Goal: Task Accomplishment & Management: Manage account settings

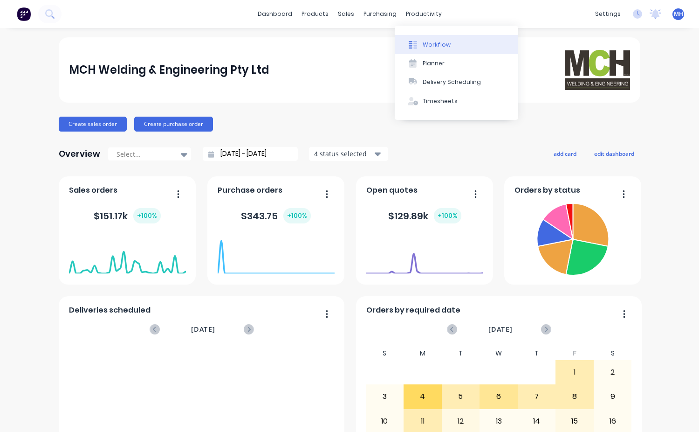
click at [431, 43] on div "Workflow" at bounding box center [437, 45] width 28 height 8
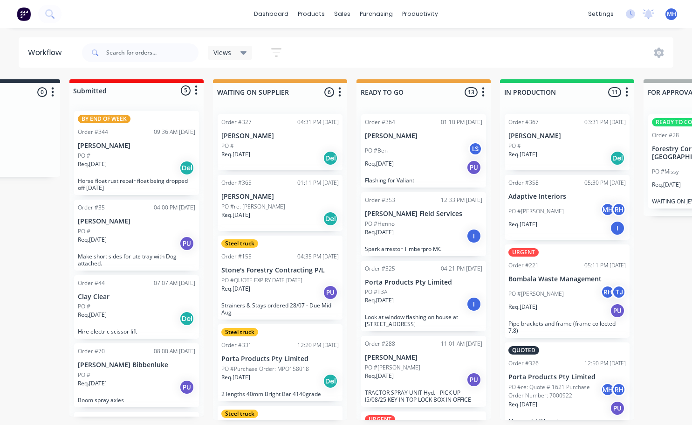
scroll to position [0, 109]
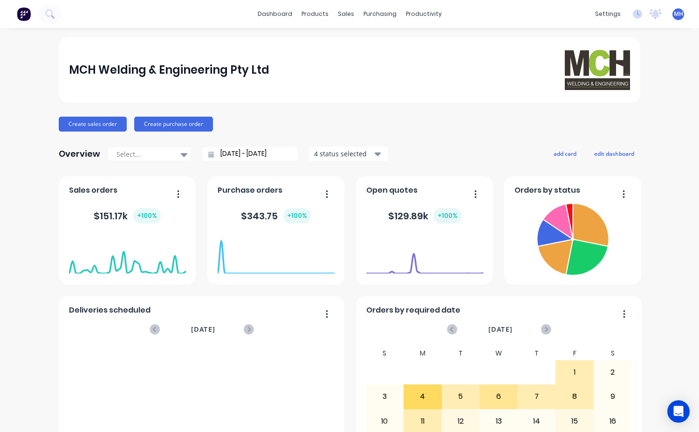
click at [674, 15] on span "MH" at bounding box center [678, 14] width 9 height 8
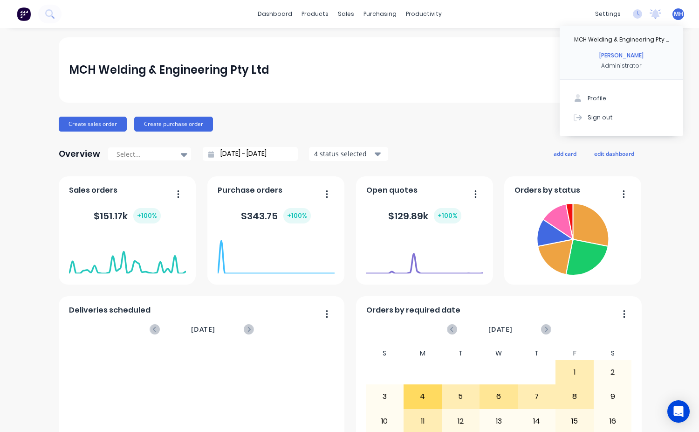
click at [674, 14] on span "MH" at bounding box center [678, 14] width 9 height 8
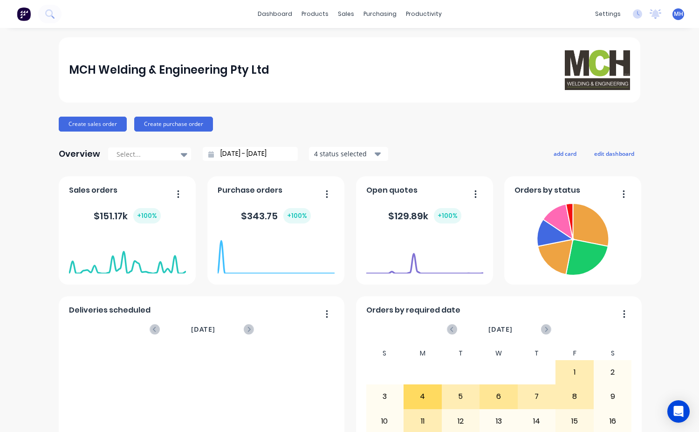
click at [674, 15] on span "MH" at bounding box center [678, 14] width 9 height 8
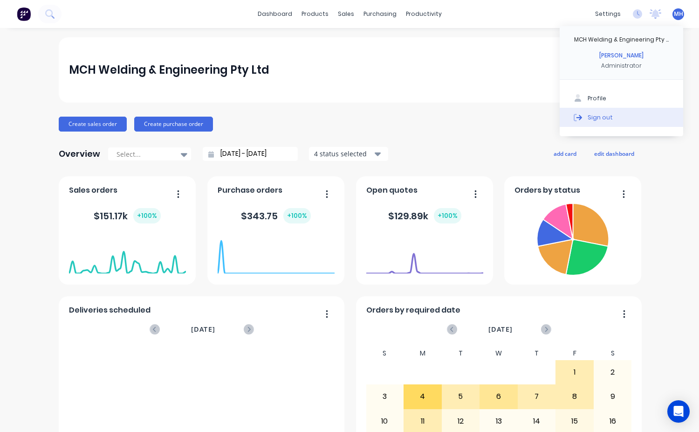
click at [594, 117] on div "Sign out" at bounding box center [600, 117] width 25 height 8
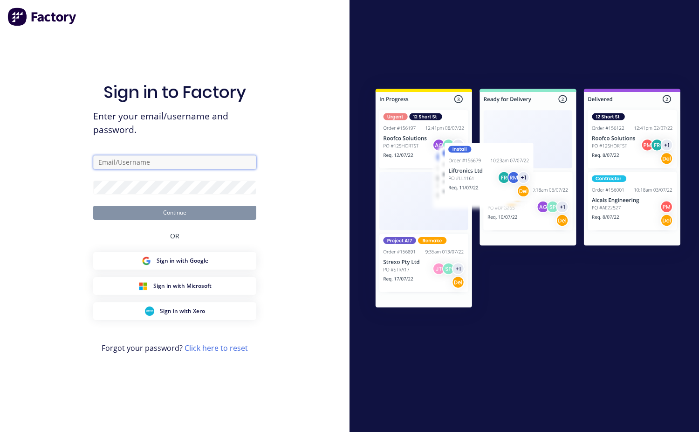
type input "mchweld@bigpond.net.au"
